Goal: Check status: Check status

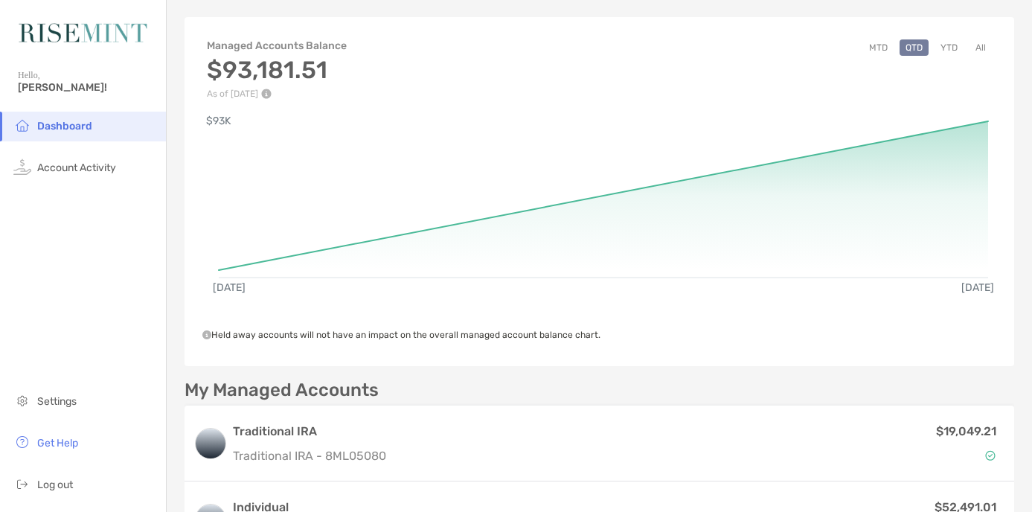
scroll to position [11, 0]
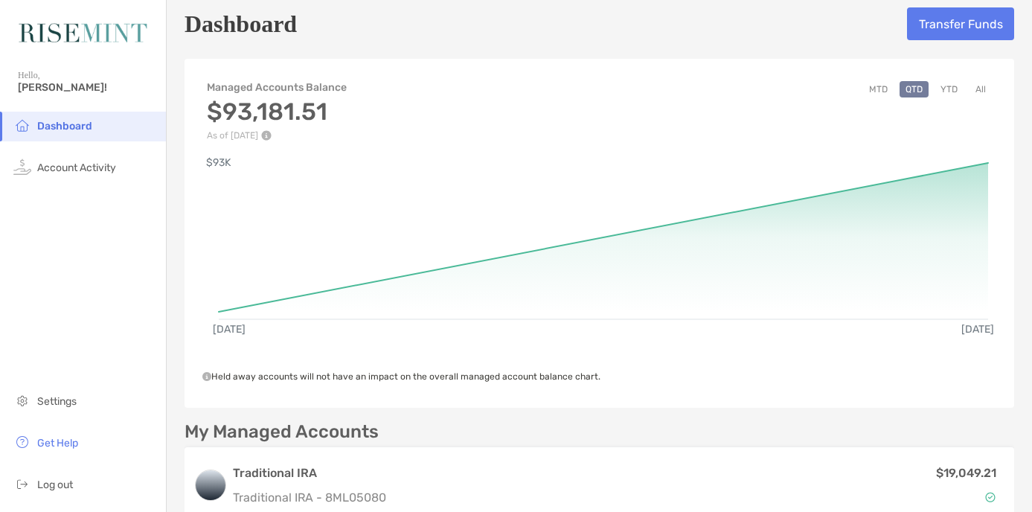
click at [981, 90] on button "All" at bounding box center [980, 89] width 22 height 16
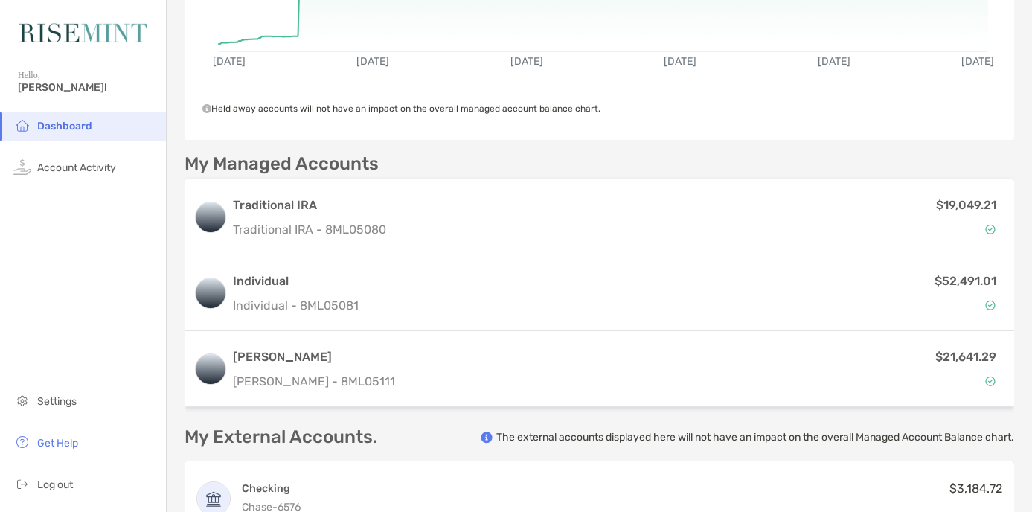
scroll to position [330, 0]
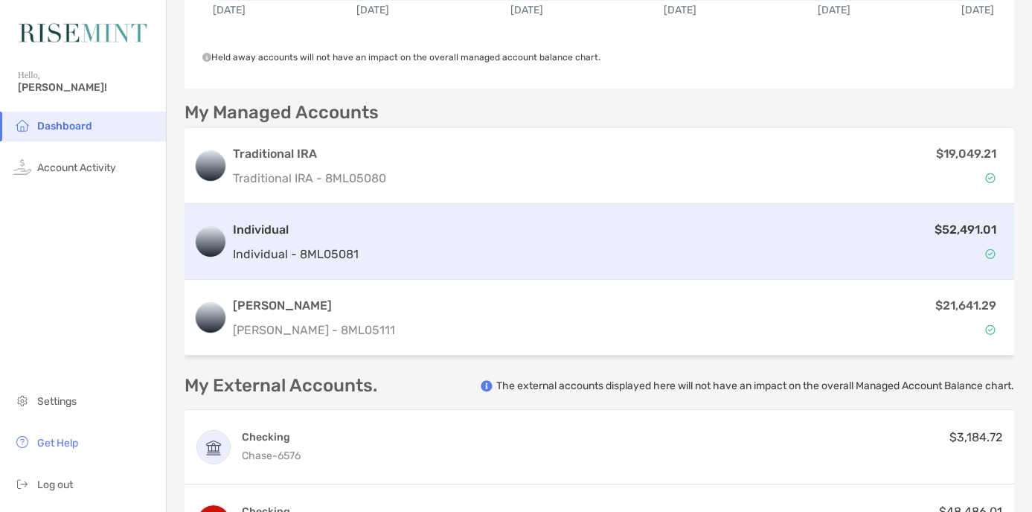
click at [533, 257] on div "$52,491.01" at bounding box center [685, 241] width 641 height 43
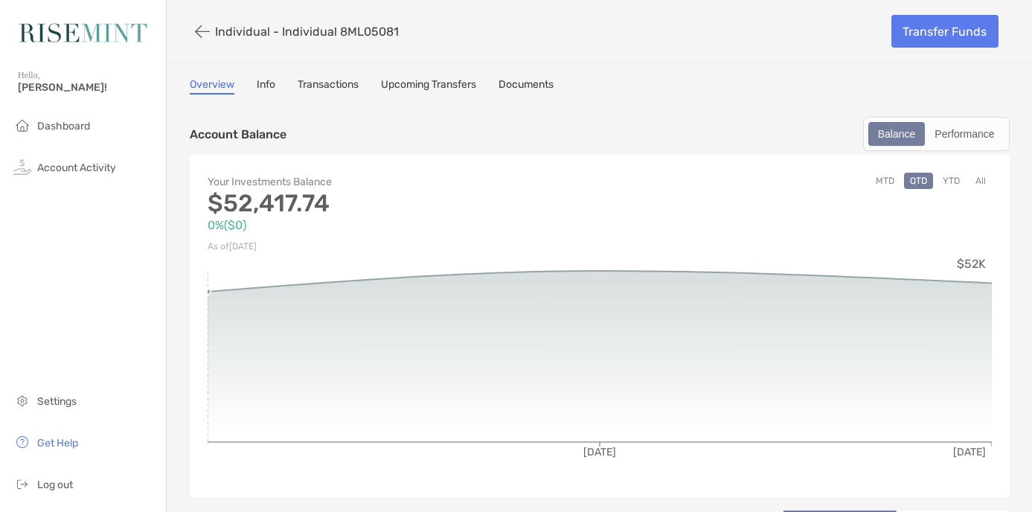
click at [297, 285] on icon at bounding box center [600, 356] width 784 height 171
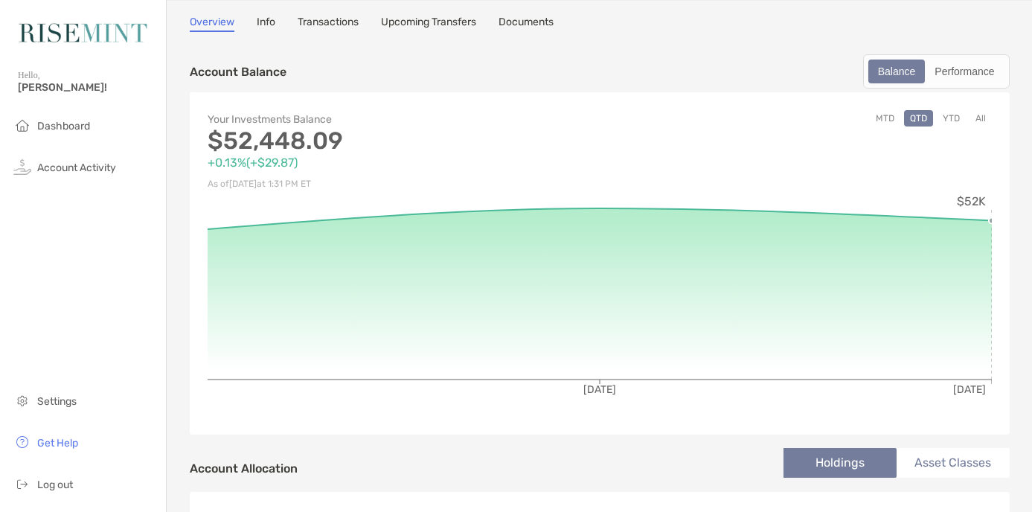
scroll to position [65, 0]
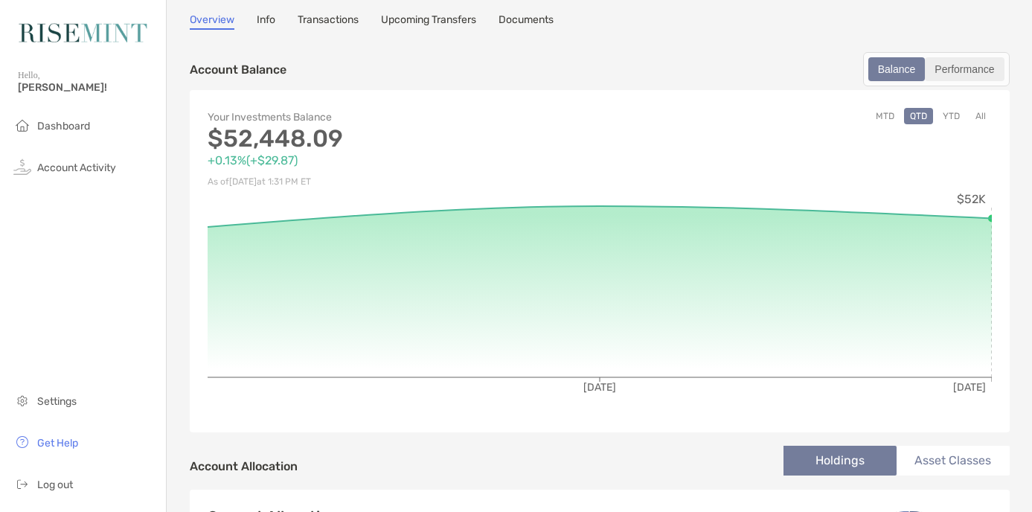
click at [975, 70] on div "Performance" at bounding box center [964, 69] width 76 height 21
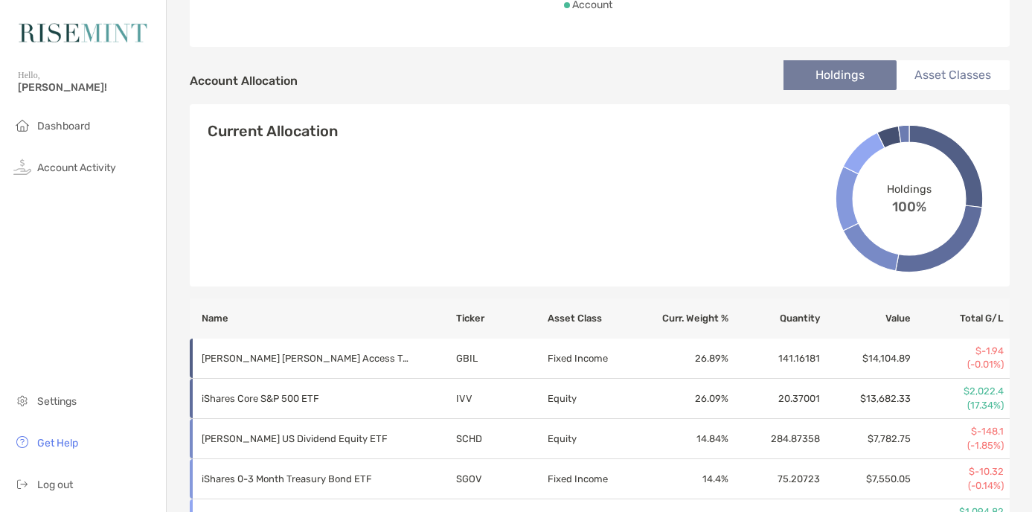
scroll to position [389, 0]
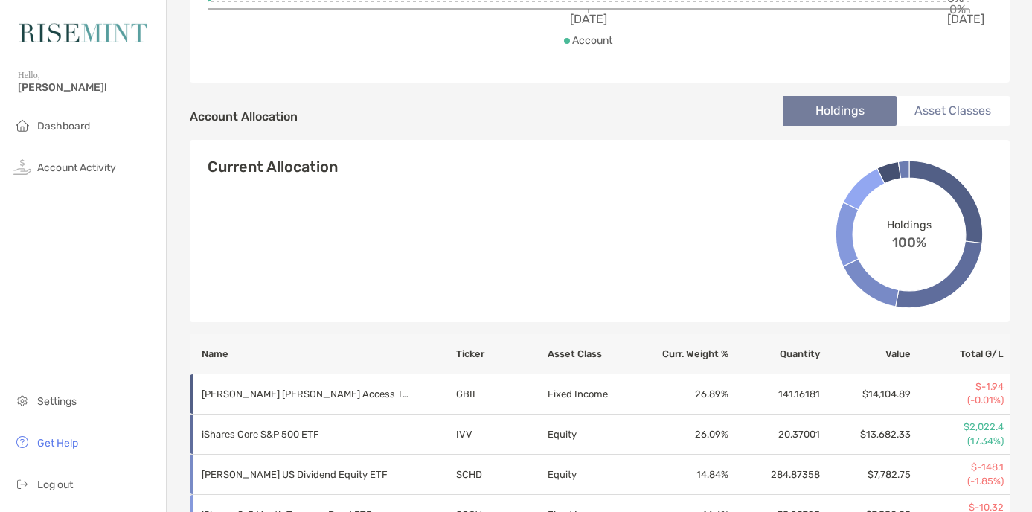
click at [947, 114] on li "Asset Classes" at bounding box center [953, 111] width 113 height 30
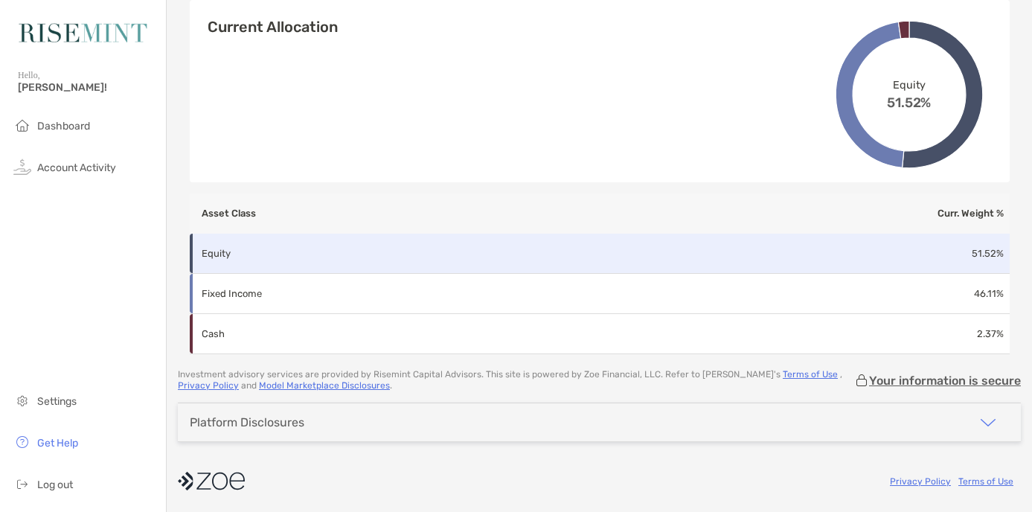
scroll to position [359, 0]
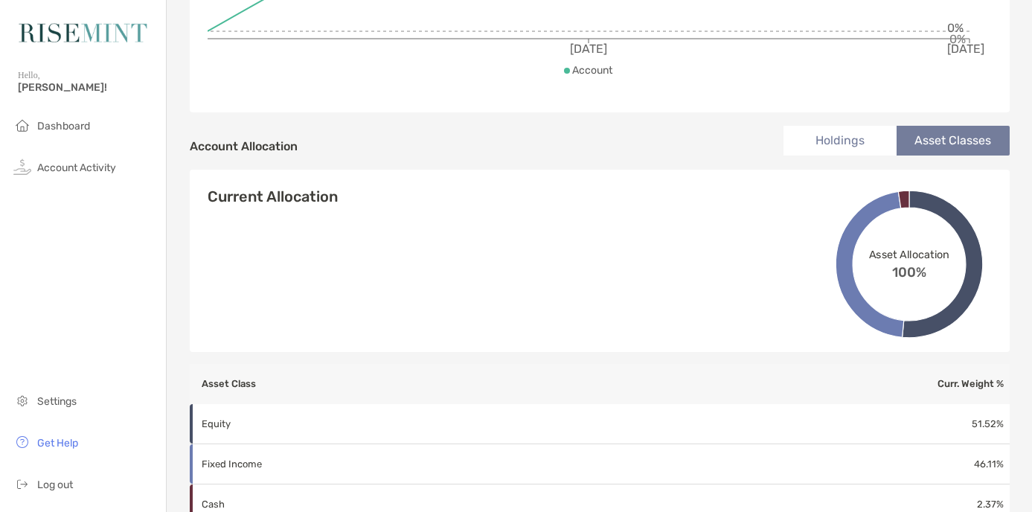
click at [862, 138] on li "Holdings" at bounding box center [839, 141] width 113 height 30
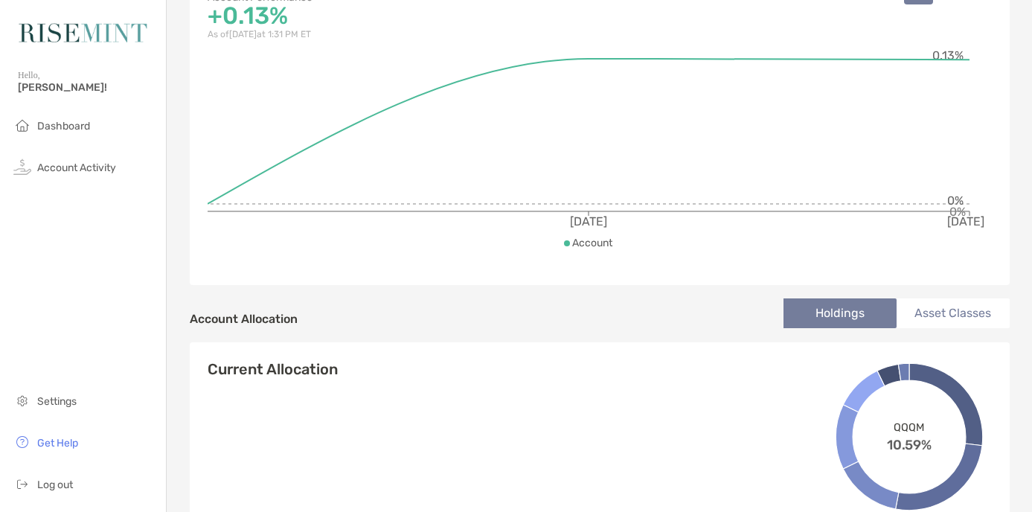
scroll to position [0, 0]
